Goal: Task Accomplishment & Management: Manage account settings

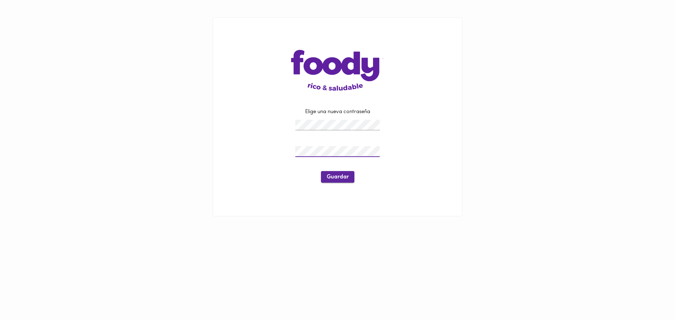
click at [340, 174] on span "Guardar" at bounding box center [338, 177] width 22 height 7
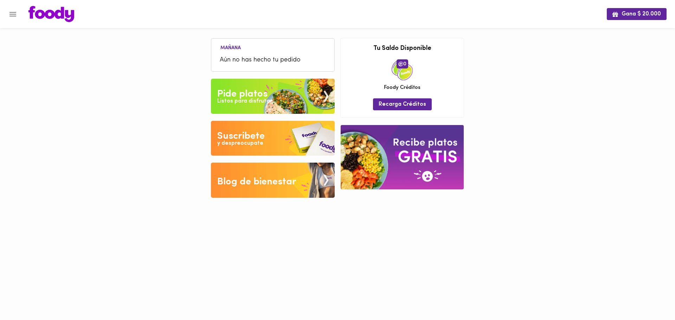
click at [38, 12] on img at bounding box center [51, 14] width 46 height 16
click at [16, 13] on icon "Menu" at bounding box center [12, 14] width 9 height 9
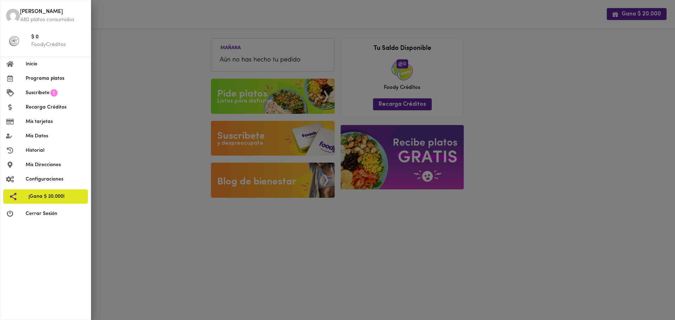
click at [61, 18] on p "480 platos consumidos" at bounding box center [52, 19] width 65 height 7
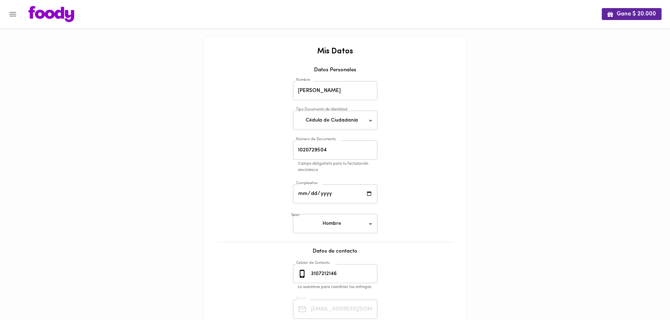
click at [9, 12] on icon "Menu" at bounding box center [12, 14] width 9 height 9
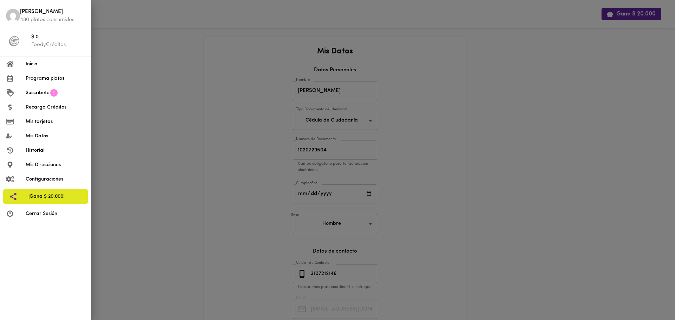
click at [145, 18] on div at bounding box center [337, 160] width 675 height 320
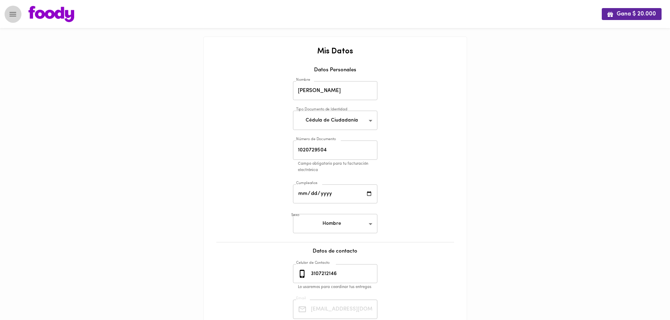
click at [15, 19] on button "Menu" at bounding box center [12, 14] width 17 height 17
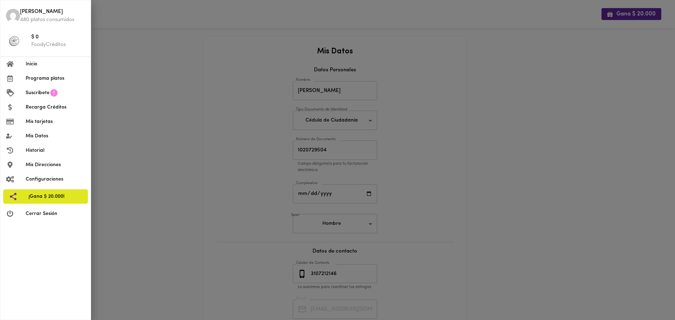
click at [64, 184] on li "Configuraciones" at bounding box center [45, 179] width 90 height 14
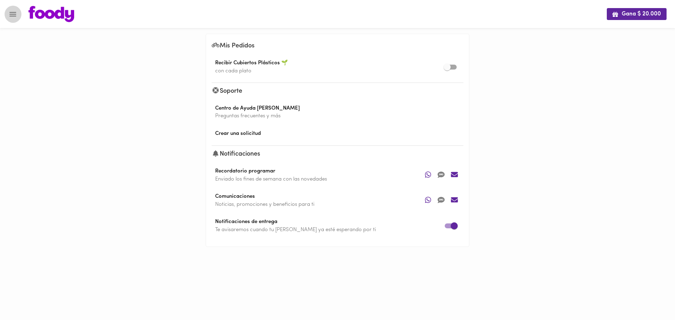
click at [16, 13] on icon "Menu" at bounding box center [12, 14] width 9 height 9
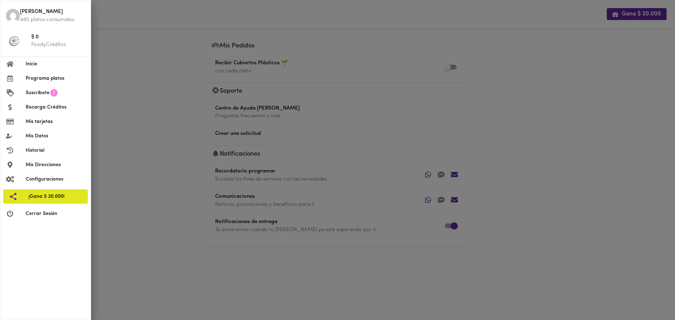
click at [62, 122] on span "Mis tarjetas" at bounding box center [55, 121] width 59 height 7
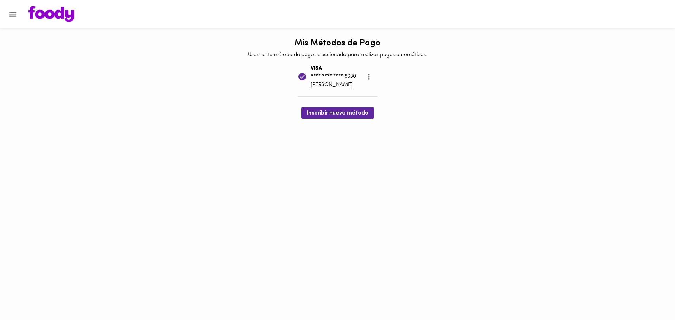
click at [372, 76] on icon "more" at bounding box center [369, 76] width 9 height 9
click at [380, 77] on li "Eliminar" at bounding box center [380, 78] width 30 height 12
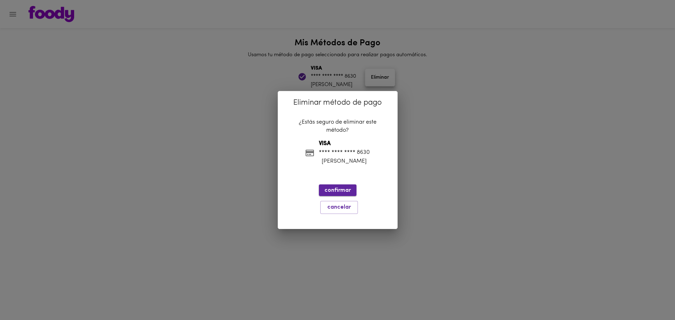
click at [341, 191] on span "confirmar" at bounding box center [338, 190] width 26 height 7
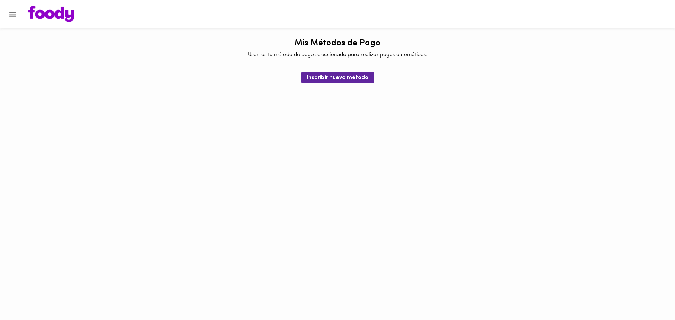
click at [13, 12] on icon "Menu" at bounding box center [12, 14] width 7 height 5
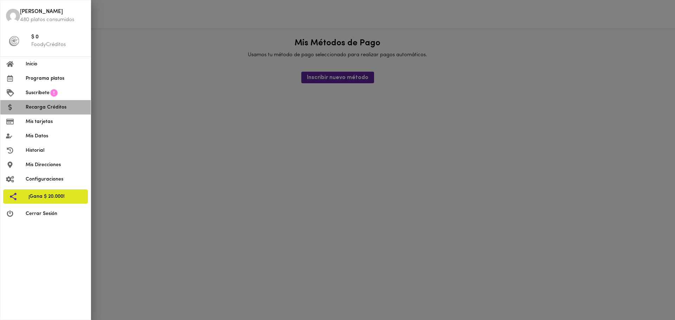
click at [61, 108] on span "Recarga Créditos" at bounding box center [55, 107] width 59 height 7
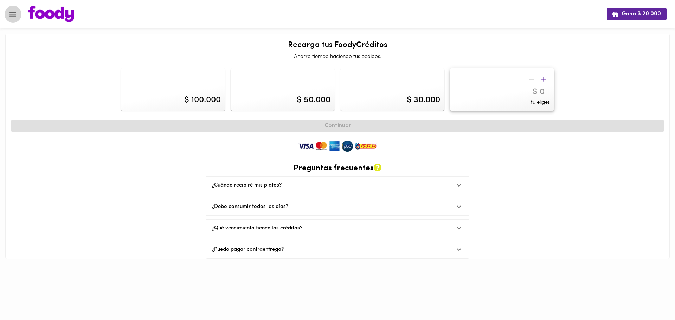
click at [14, 12] on icon "Menu" at bounding box center [12, 14] width 7 height 5
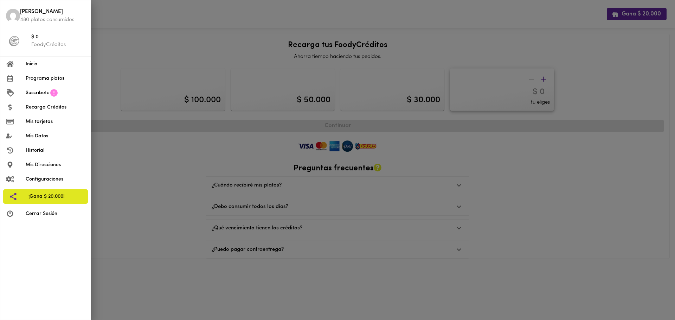
click at [44, 154] on li "Historial" at bounding box center [45, 150] width 90 height 14
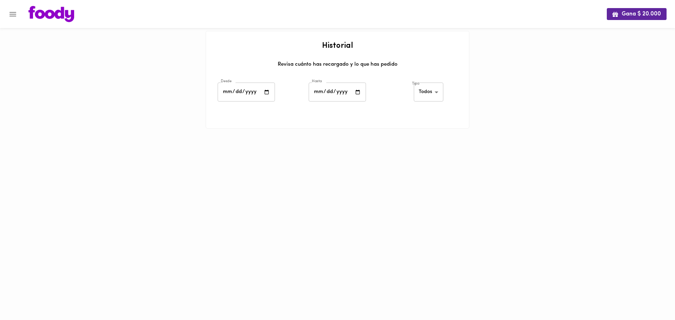
click at [225, 90] on input "date" at bounding box center [246, 92] width 57 height 19
type input "202016-01-01"
type input "[DATE]"
click at [319, 94] on input "date" at bounding box center [337, 92] width 57 height 19
type input "[DATE]"
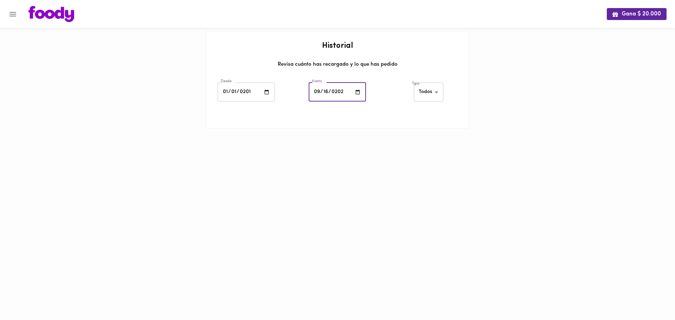
click at [513, 89] on div "Gana $ 20.000 Historial Revisa cuánto has recargado y lo que has pedido Desde […" at bounding box center [337, 73] width 675 height 146
click at [432, 88] on body "Gana $ 20.000 Historial Revisa cuánto has recargado y lo que has pedido Desde […" at bounding box center [337, 73] width 675 height 146
click at [431, 97] on li "Todos" at bounding box center [430, 93] width 31 height 12
click at [431, 90] on body "Gana $ 20.000 Historial Revisa cuánto has recargado y lo que has pedido Desde […" at bounding box center [337, 73] width 675 height 146
click at [431, 93] on li "Todos" at bounding box center [430, 93] width 31 height 12
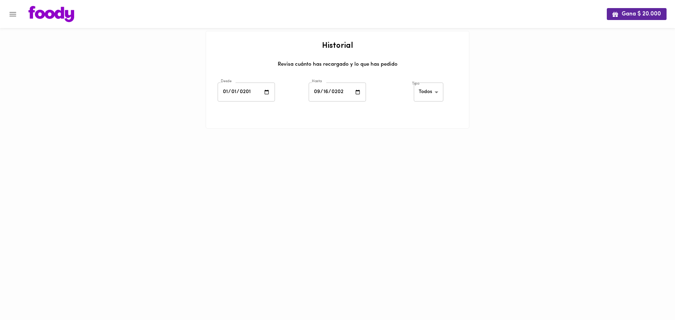
click at [406, 105] on div "Tipo Todos all ​" at bounding box center [428, 93] width 91 height 25
click at [374, 88] on div "Hasta [DATE] Hasta" at bounding box center [337, 93] width 91 height 25
click at [430, 92] on body "Gana $ 20.000 Historial Revisa cuánto has recargado y lo que has pedido Desde […" at bounding box center [337, 73] width 675 height 146
click at [460, 92] on div at bounding box center [337, 160] width 675 height 320
click at [460, 92] on div "Tipo Todos all ​" at bounding box center [428, 93] width 91 height 25
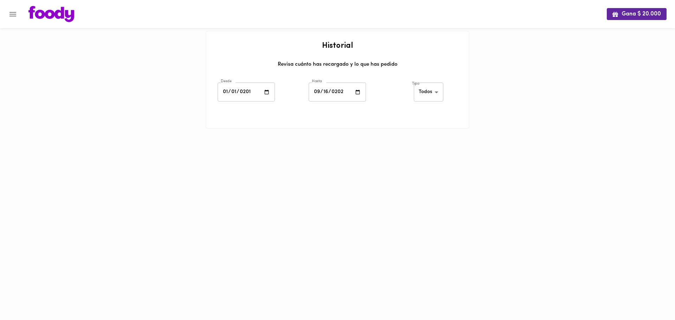
click at [419, 146] on html "Gana $ 20.000 Historial Revisa cuánto has recargado y lo que has pedido Desde […" at bounding box center [337, 73] width 675 height 146
click at [352, 94] on input "[DATE]" at bounding box center [337, 92] width 57 height 19
click at [371, 94] on div "Hasta [DATE] Hasta" at bounding box center [337, 93] width 91 height 25
click at [350, 96] on input "[DATE]" at bounding box center [337, 92] width 57 height 19
click at [341, 92] on input "[DATE]" at bounding box center [337, 92] width 57 height 19
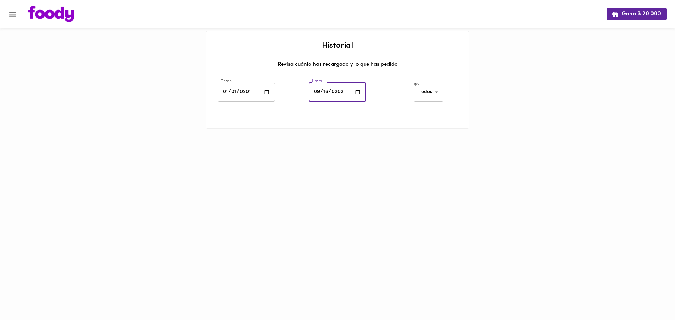
click at [397, 97] on div "Tipo Todos all ​" at bounding box center [428, 93] width 91 height 25
click at [433, 91] on body "Gana $ 20.000 Historial Revisa cuánto has recargado y lo que has pedido Desde […" at bounding box center [337, 73] width 675 height 146
click at [432, 104] on li "Creditos" at bounding box center [430, 104] width 31 height 12
click at [428, 89] on body "Gana $ 20.000 Historial Revisa cuánto has recargado y lo que has pedido Desde […" at bounding box center [337, 73] width 675 height 146
click at [429, 100] on li "Platos" at bounding box center [429, 104] width 34 height 12
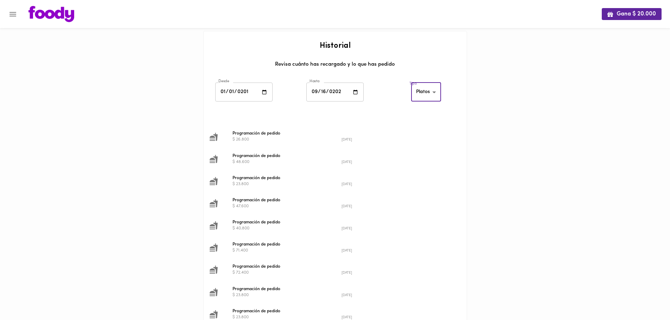
click at [425, 71] on li "Todos" at bounding box center [426, 70] width 31 height 12
type input "all"
click at [489, 96] on div at bounding box center [337, 160] width 675 height 320
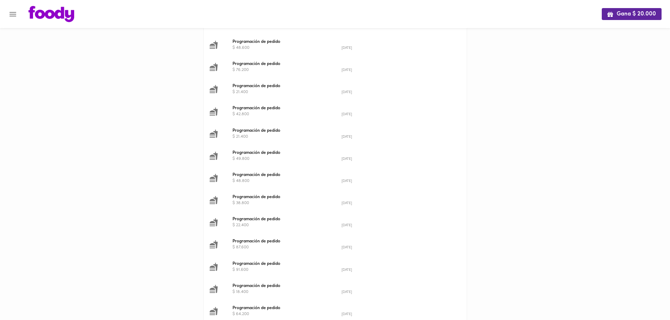
scroll to position [302, 0]
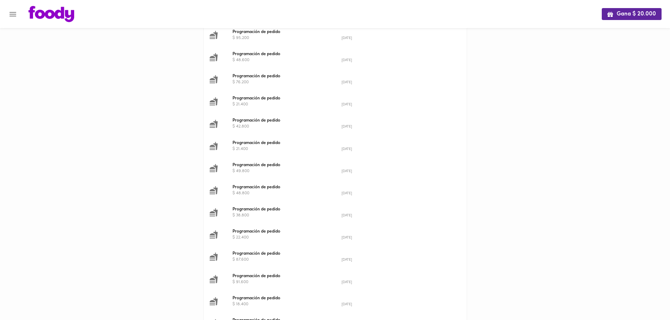
drag, startPoint x: 473, startPoint y: 247, endPoint x: 421, endPoint y: 245, distance: 52.4
click at [421, 245] on li "Programación de pedido $ 22.400 [DATE]" at bounding box center [335, 235] width 263 height 22
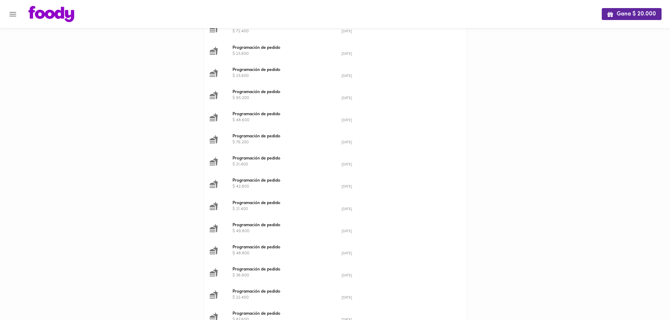
drag, startPoint x: 461, startPoint y: 270, endPoint x: 458, endPoint y: 245, distance: 25.1
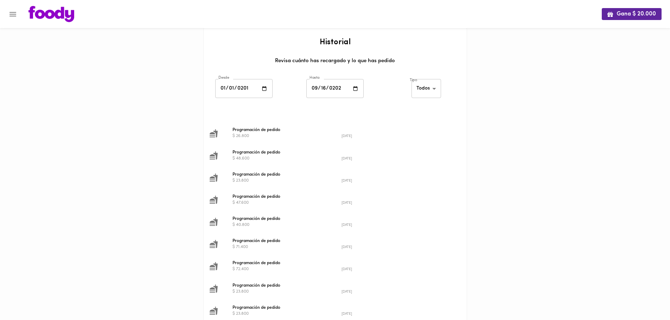
scroll to position [0, 0]
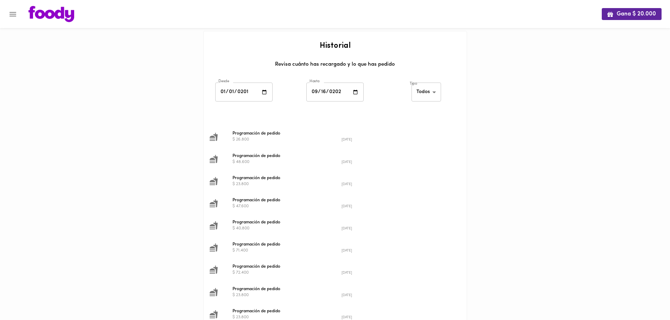
click at [50, 3] on div "Gana $ 20.000" at bounding box center [335, 14] width 670 height 28
click at [51, 11] on img at bounding box center [51, 14] width 46 height 16
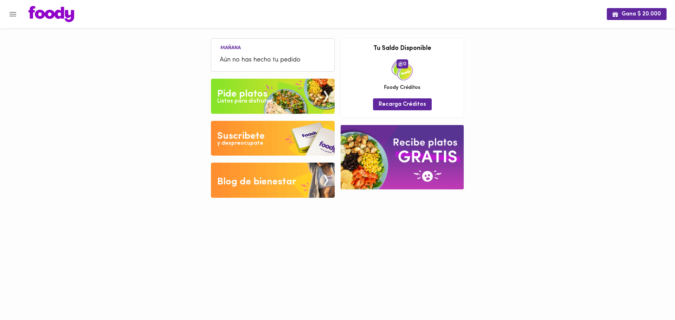
click at [310, 89] on img at bounding box center [273, 96] width 124 height 35
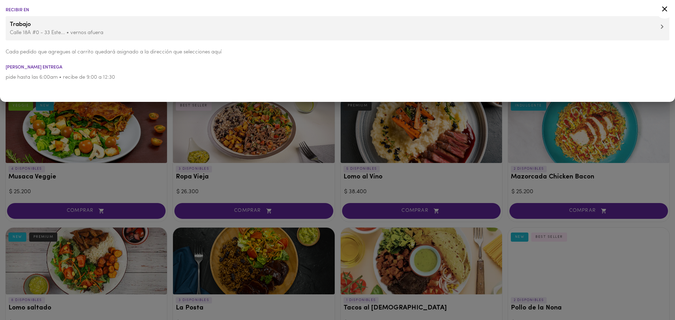
click at [314, 132] on div at bounding box center [337, 160] width 675 height 320
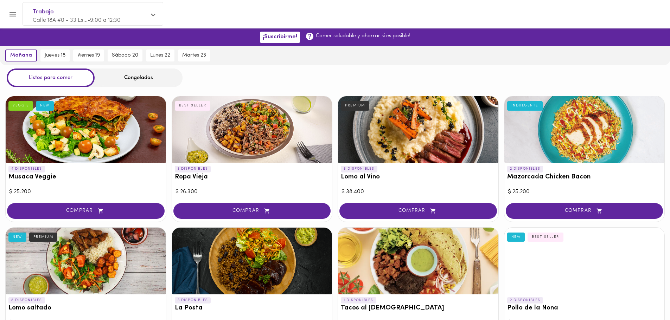
click at [586, 128] on div at bounding box center [584, 129] width 160 height 67
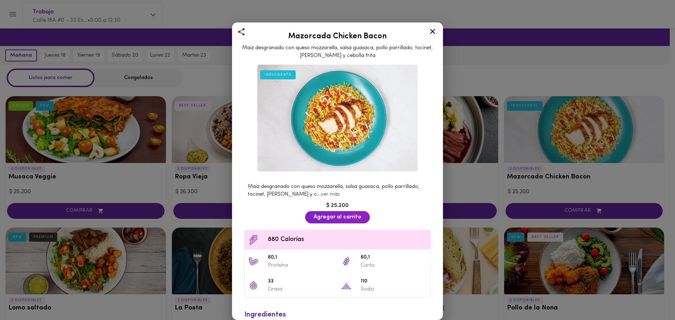
click at [340, 192] on link "ver más" at bounding box center [330, 194] width 19 height 5
click at [558, 164] on div "Mazorcada Chicken Bacon Maiz desgranado con queso mozzarella, salsa guasaca, po…" at bounding box center [337, 160] width 675 height 320
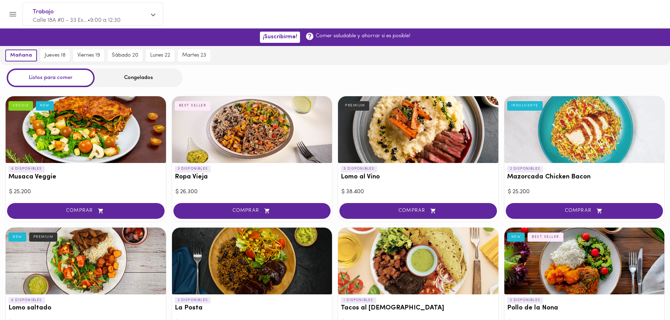
click at [130, 79] on div "Congelados" at bounding box center [139, 78] width 88 height 19
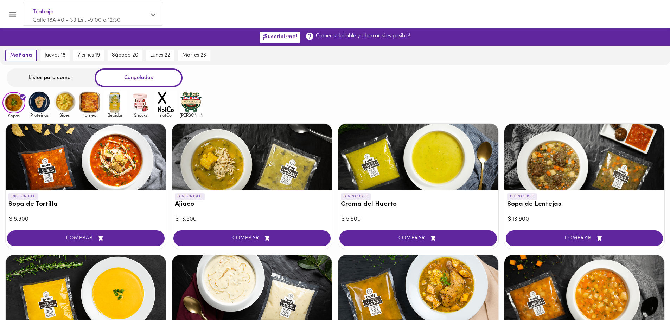
click at [145, 102] on img at bounding box center [140, 102] width 23 height 23
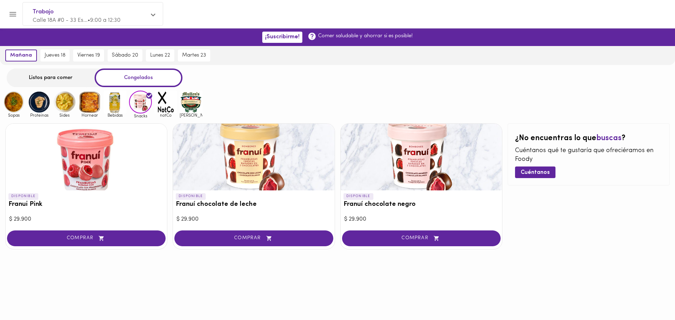
click at [168, 101] on img at bounding box center [165, 102] width 23 height 23
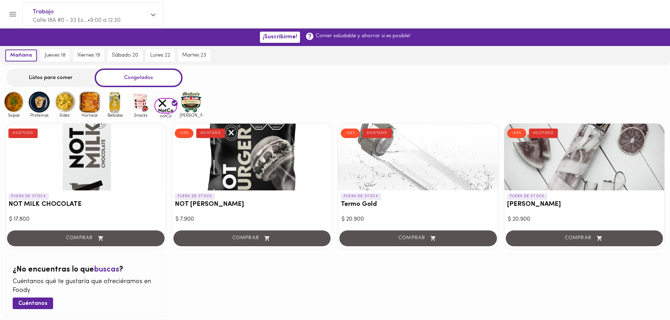
click at [197, 102] on img at bounding box center [191, 102] width 23 height 23
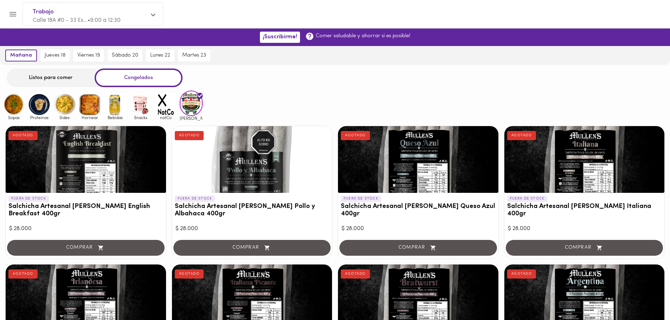
click at [114, 106] on img at bounding box center [115, 104] width 23 height 23
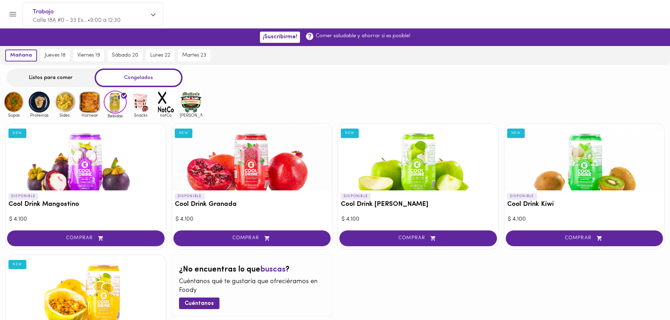
click at [89, 100] on img at bounding box center [89, 102] width 23 height 23
